Goal: Information Seeking & Learning: Understand process/instructions

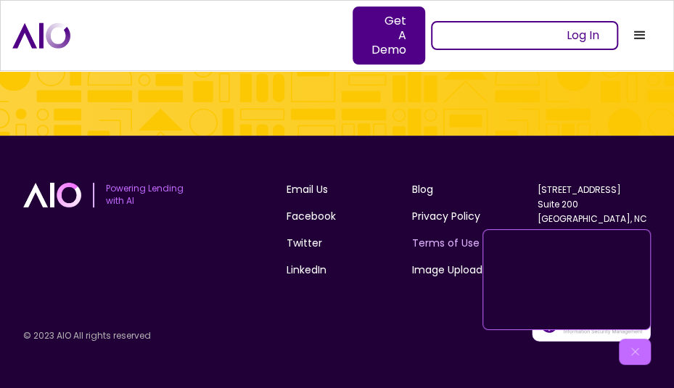
scroll to position [6066, 0]
click at [422, 244] on link "Terms of Use" at bounding box center [445, 243] width 67 height 15
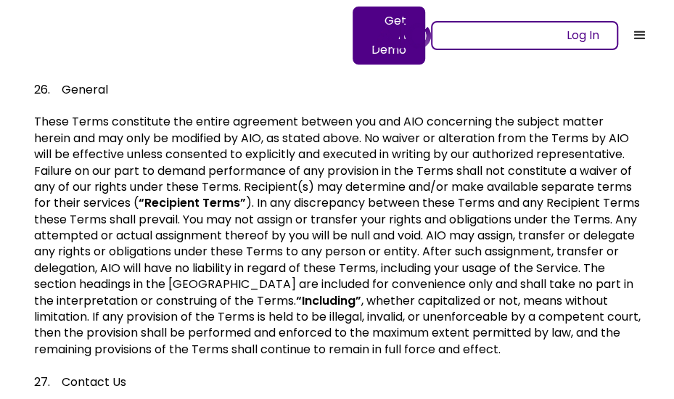
scroll to position [6354, 0]
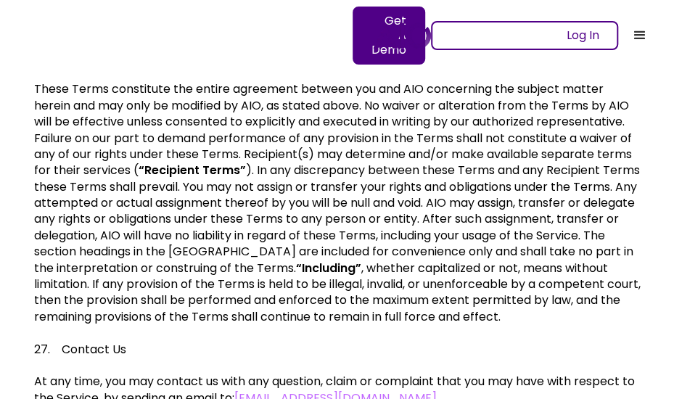
click at [631, 27] on div "menu" at bounding box center [639, 35] width 17 height 17
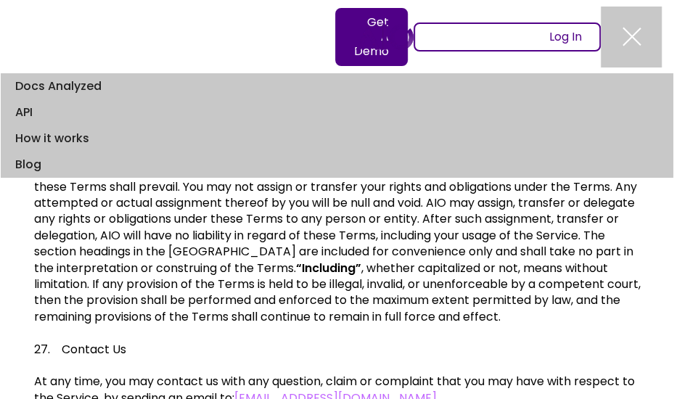
click at [631, 25] on img "menu" at bounding box center [630, 37] width 35 height 35
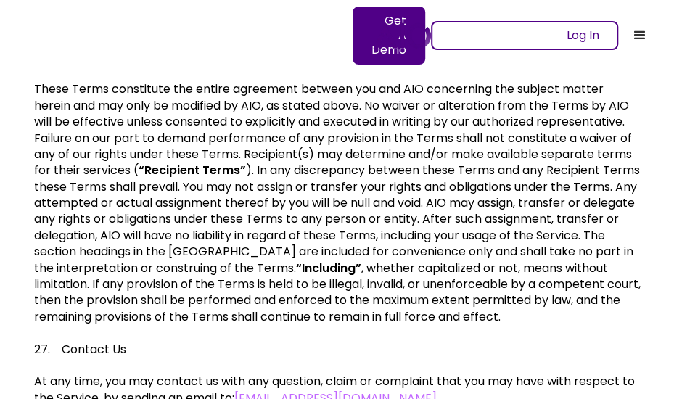
click at [631, 27] on div "menu" at bounding box center [639, 35] width 17 height 17
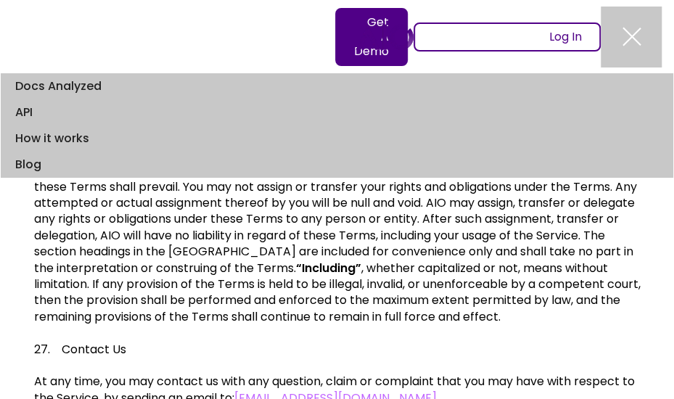
click at [635, 38] on img "menu" at bounding box center [630, 37] width 35 height 35
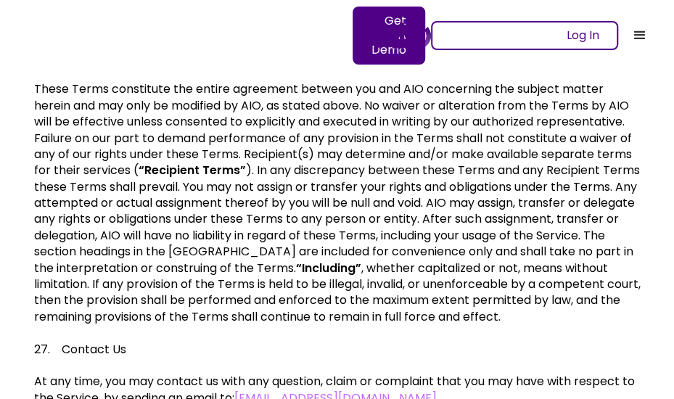
click at [641, 27] on div "menu" at bounding box center [639, 35] width 17 height 17
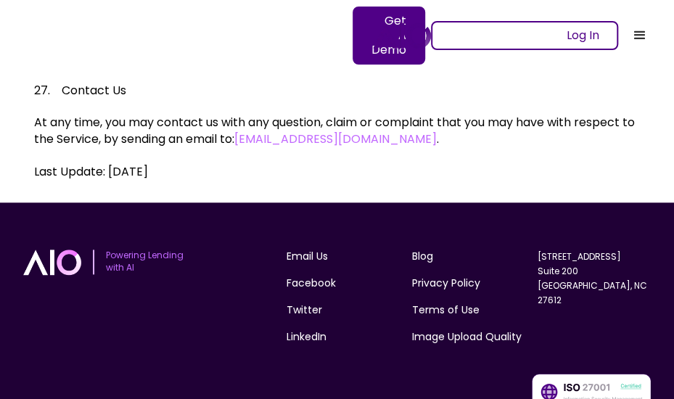
scroll to position [6670, 0]
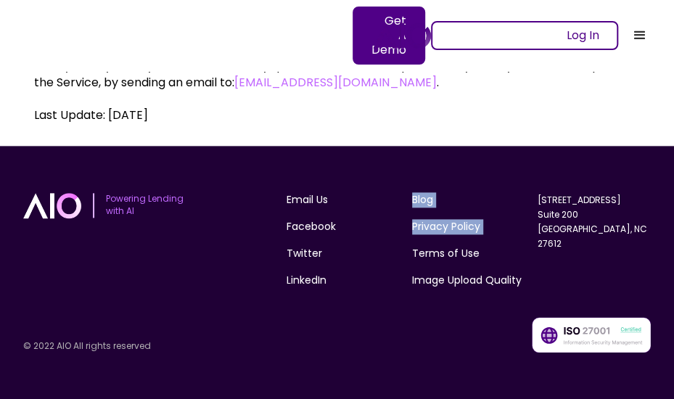
drag, startPoint x: 394, startPoint y: 263, endPoint x: 365, endPoint y: 338, distance: 80.1
click at [365, 338] on div "Powering Lending with AI Email Us Facebook Twitter LinkedIn Blog Privacy Policy…" at bounding box center [336, 272] width 627 height 160
